Goal: Information Seeking & Learning: Learn about a topic

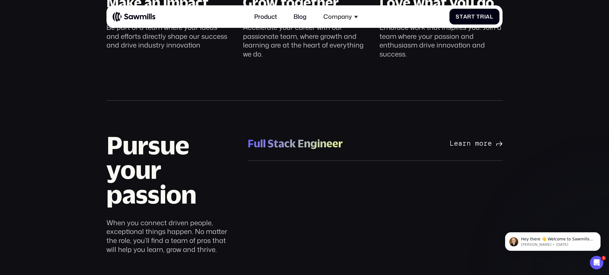
scroll to position [429, 0]
click at [263, 141] on div "Full Stack Engineer" at bounding box center [295, 143] width 95 height 14
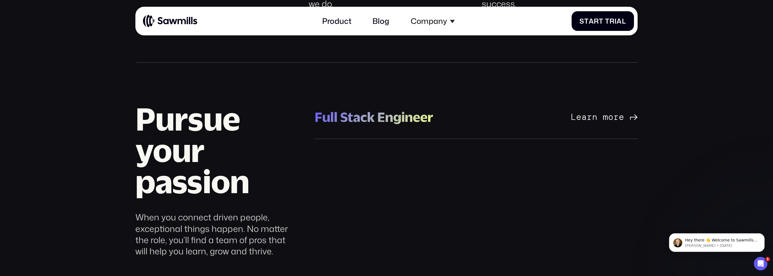
scroll to position [607, 0]
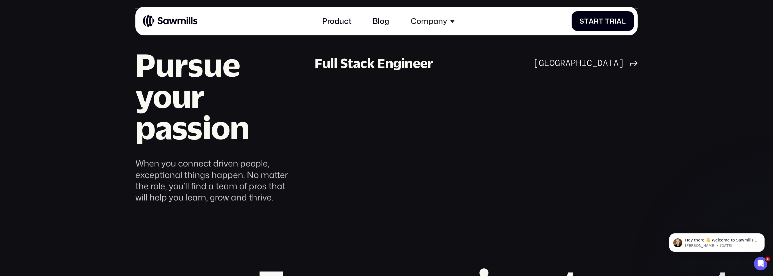
click at [185, 104] on h2 "Pursue your passion" at bounding box center [216, 96] width 162 height 94
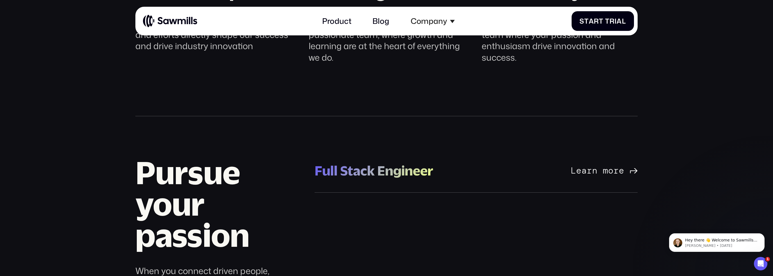
scroll to position [553, 0]
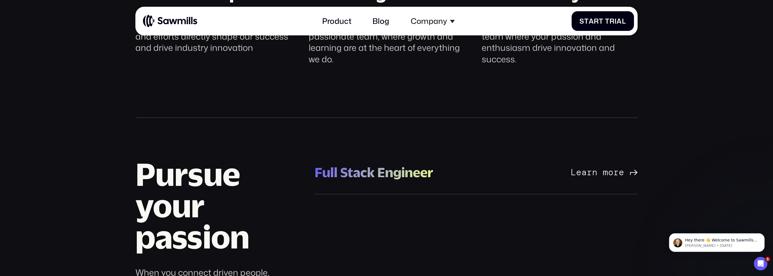
click at [377, 172] on div "Full Stack Engineer" at bounding box center [373, 172] width 118 height 17
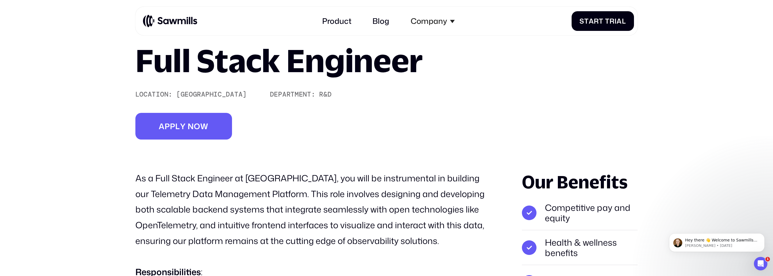
scroll to position [65, 0]
